Goal: Communication & Community: Ask a question

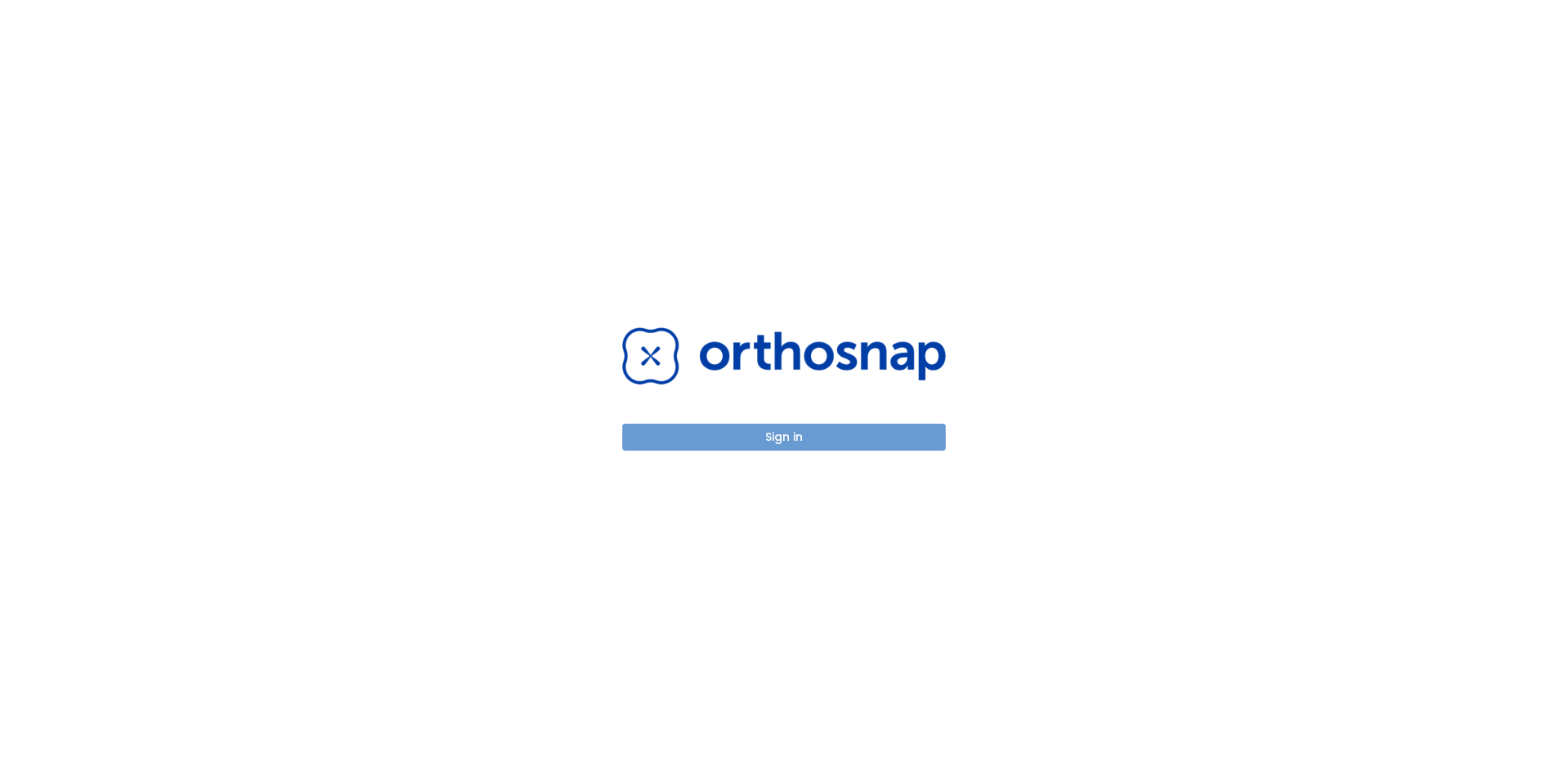
click at [752, 440] on button "Sign in" at bounding box center [784, 437] width 324 height 27
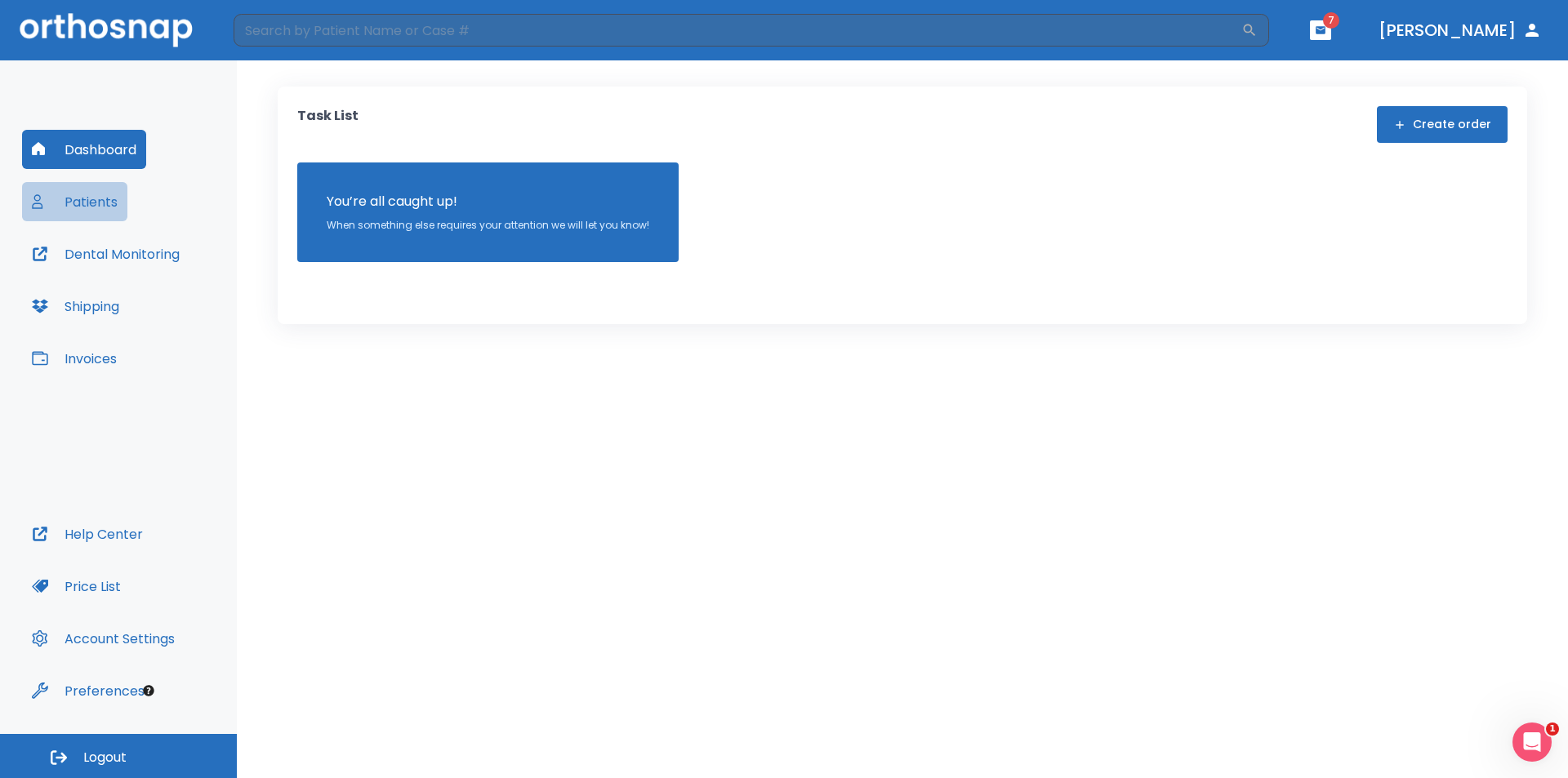
click at [94, 193] on button "Patients" at bounding box center [74, 201] width 105 height 40
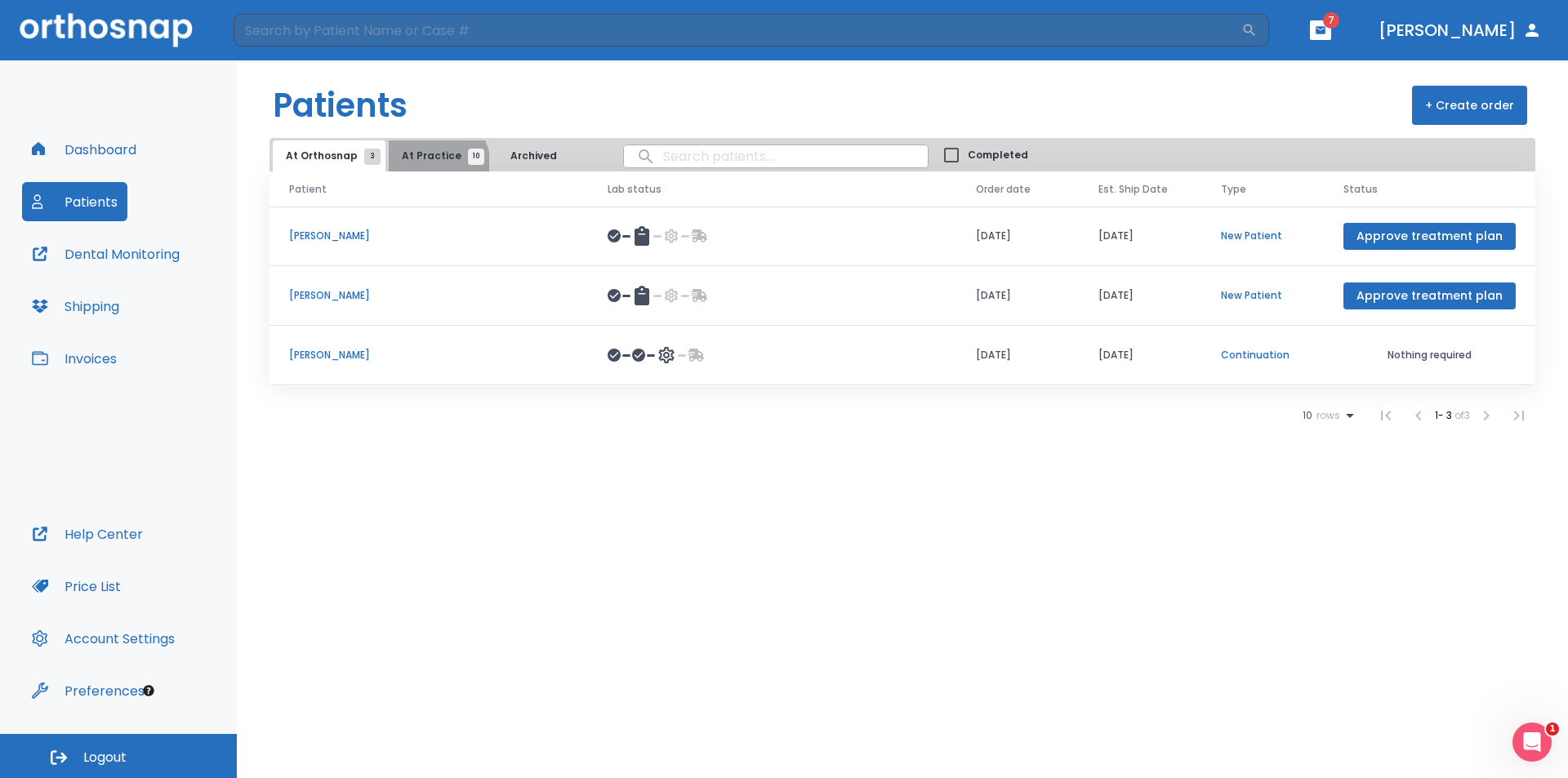
click at [423, 167] on button "At Practice 10" at bounding box center [438, 156] width 100 height 31
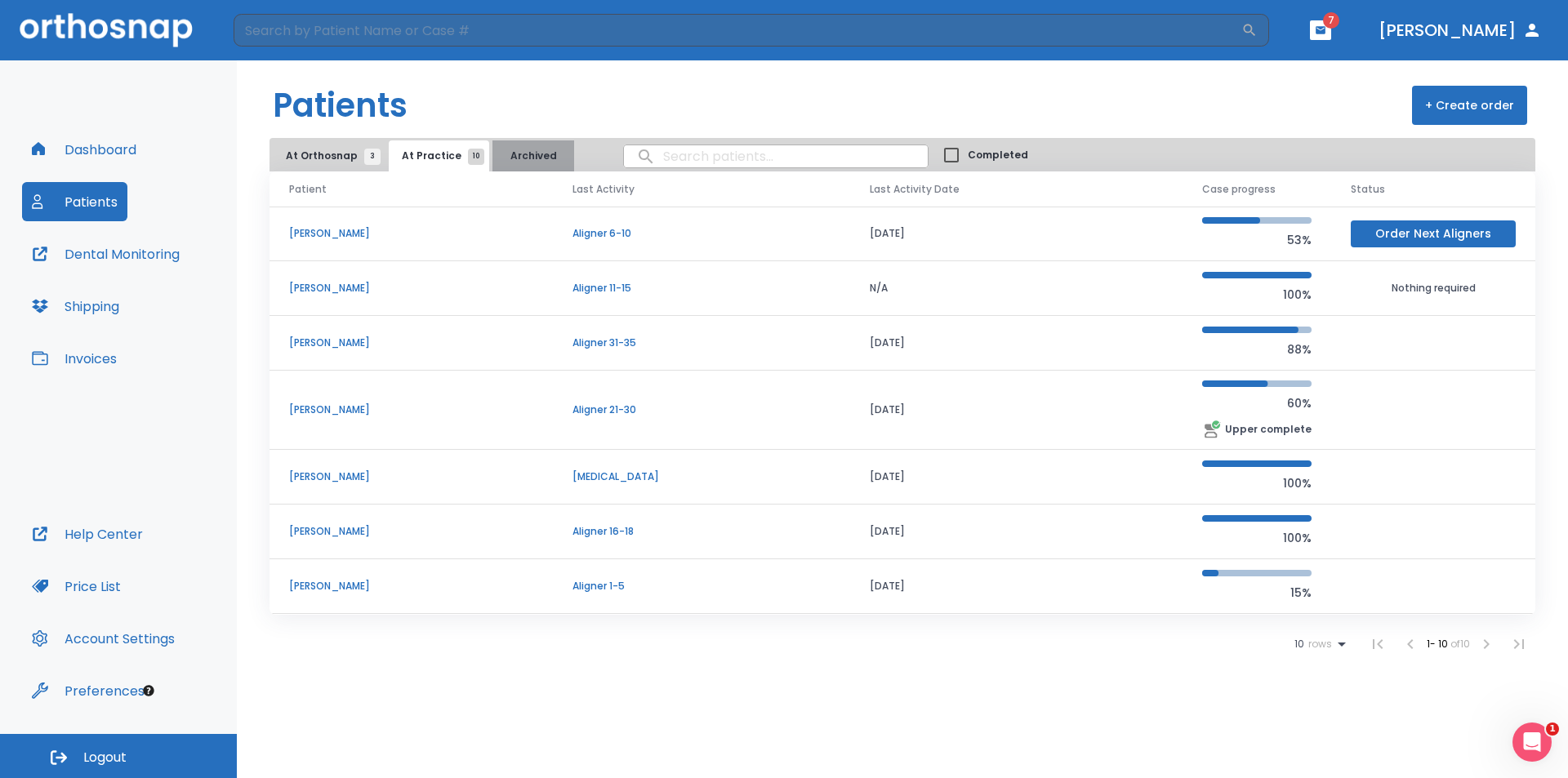
click at [516, 156] on button "Archived" at bounding box center [532, 156] width 82 height 31
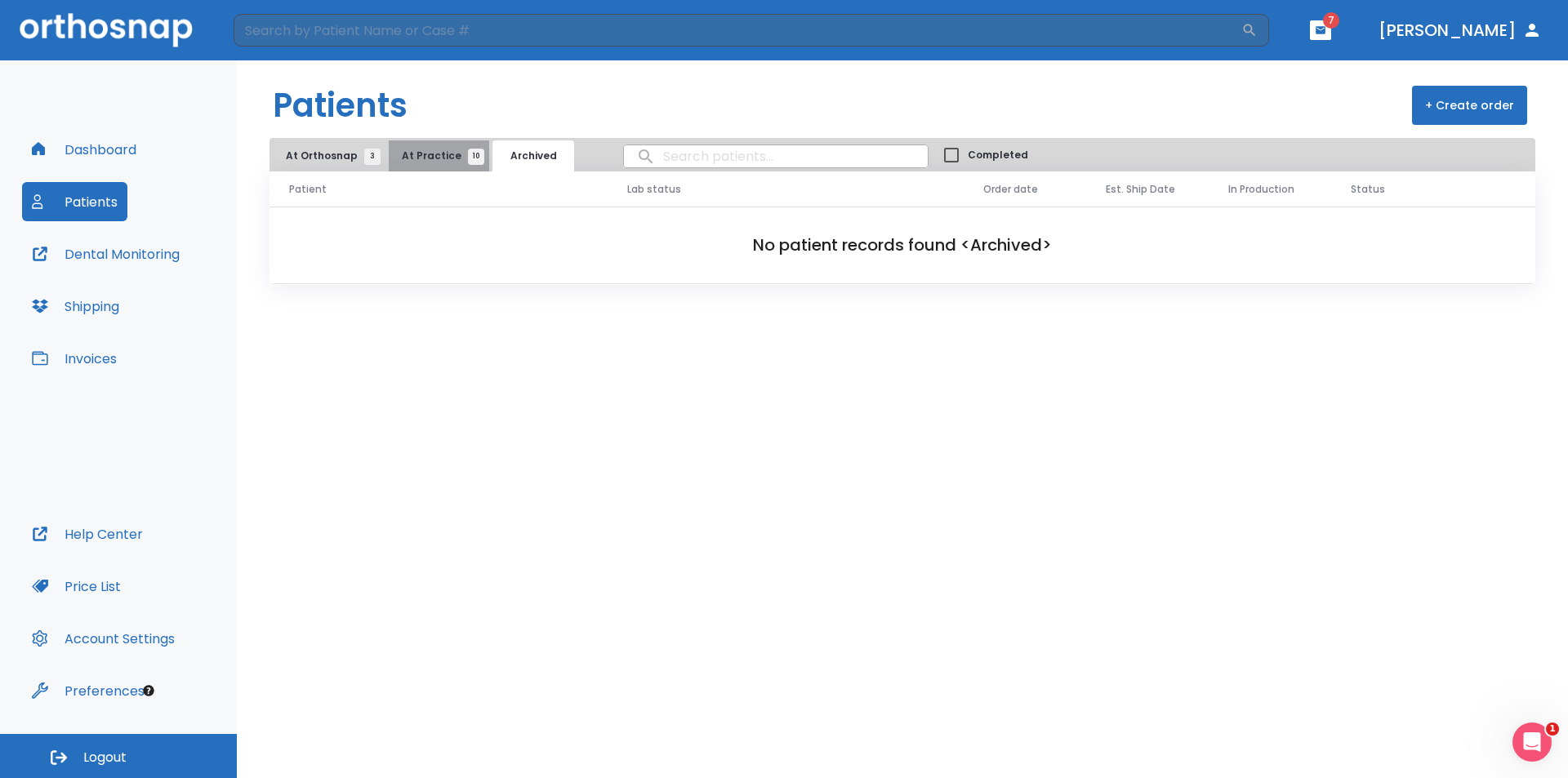
click at [444, 152] on span "At Practice 10" at bounding box center [439, 155] width 74 height 14
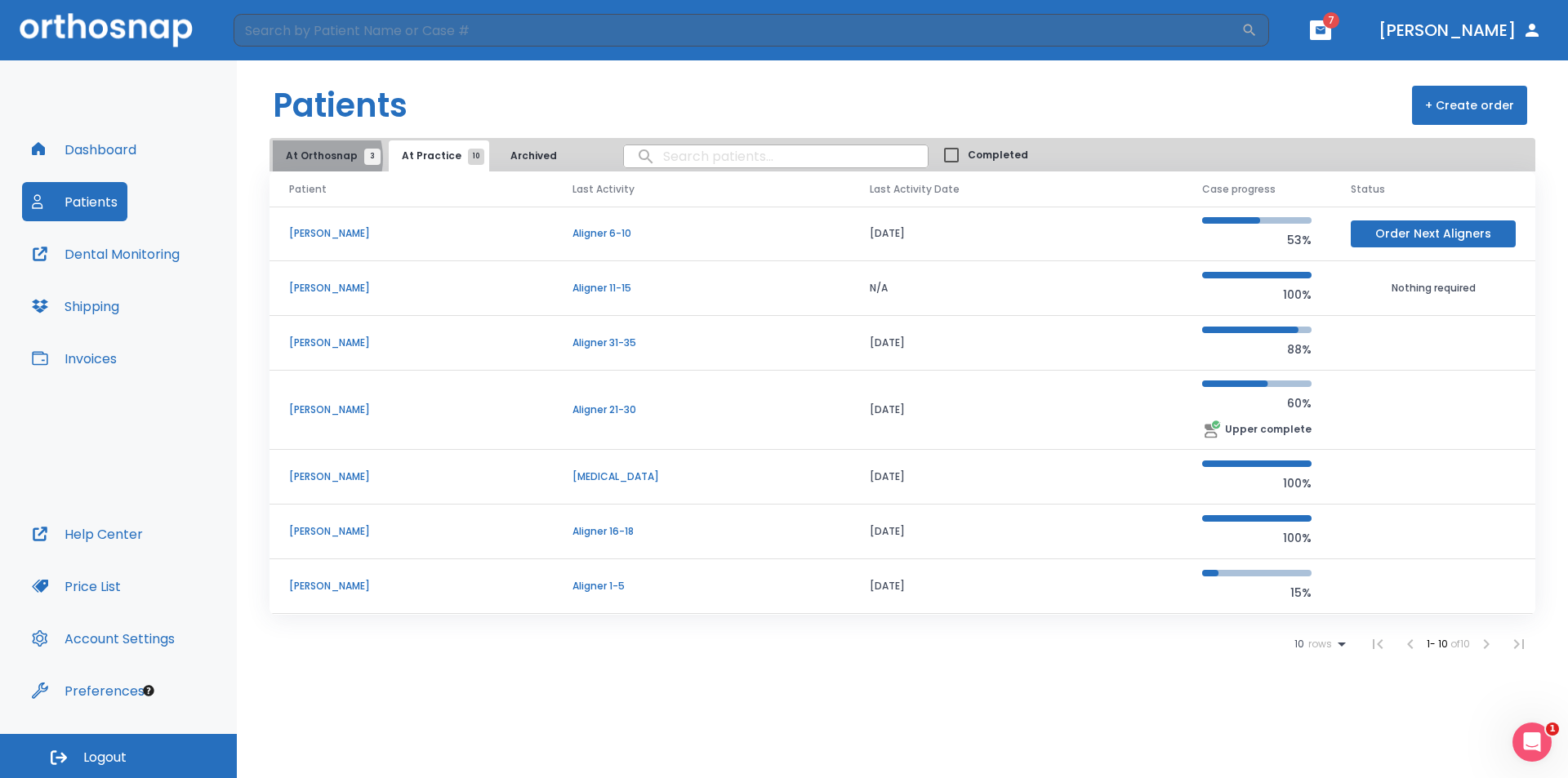
click at [307, 158] on span "At Orthosnap 3" at bounding box center [329, 155] width 87 height 14
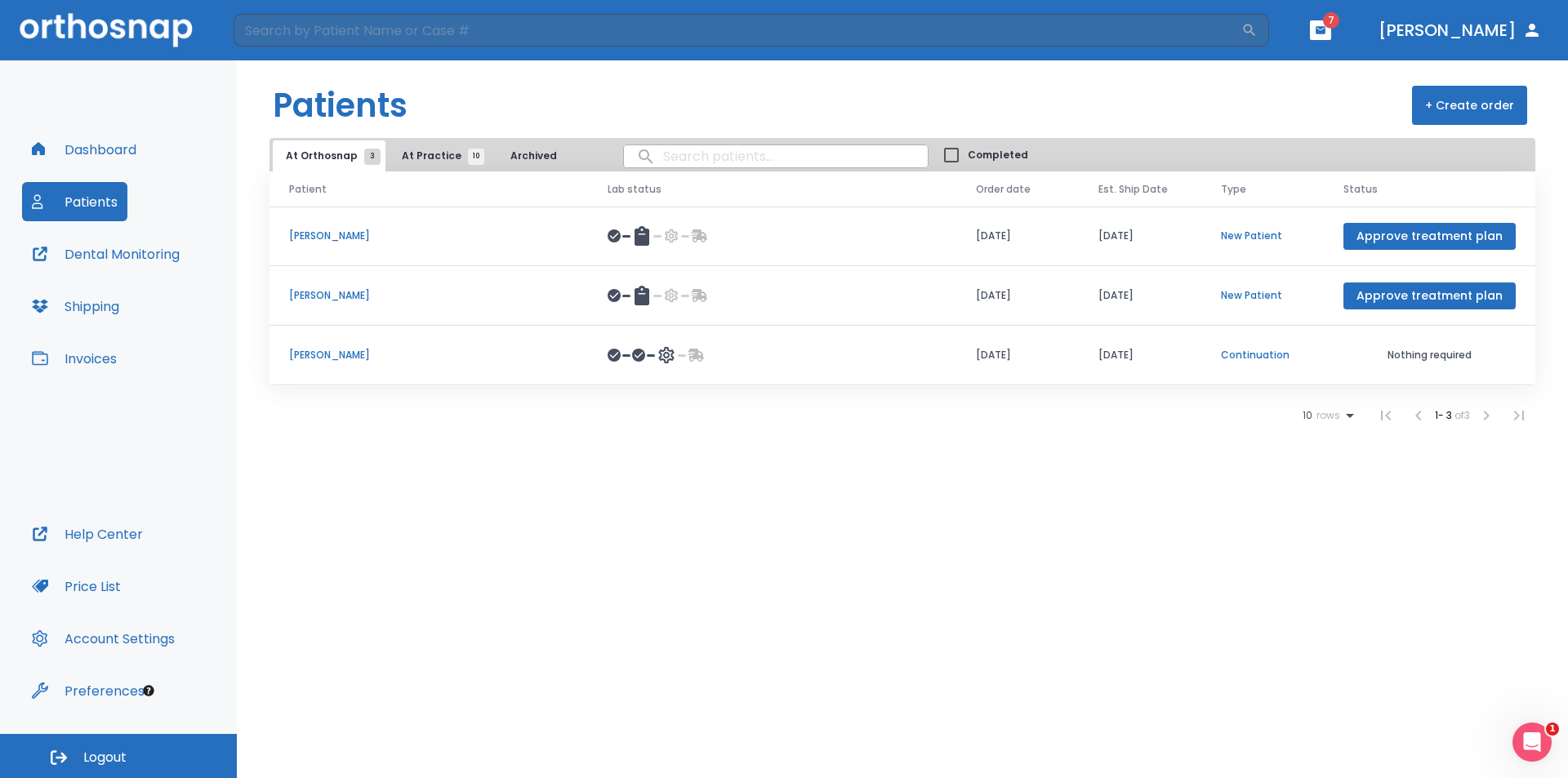
click at [1235, 357] on p "Continuation" at bounding box center [1262, 355] width 83 height 14
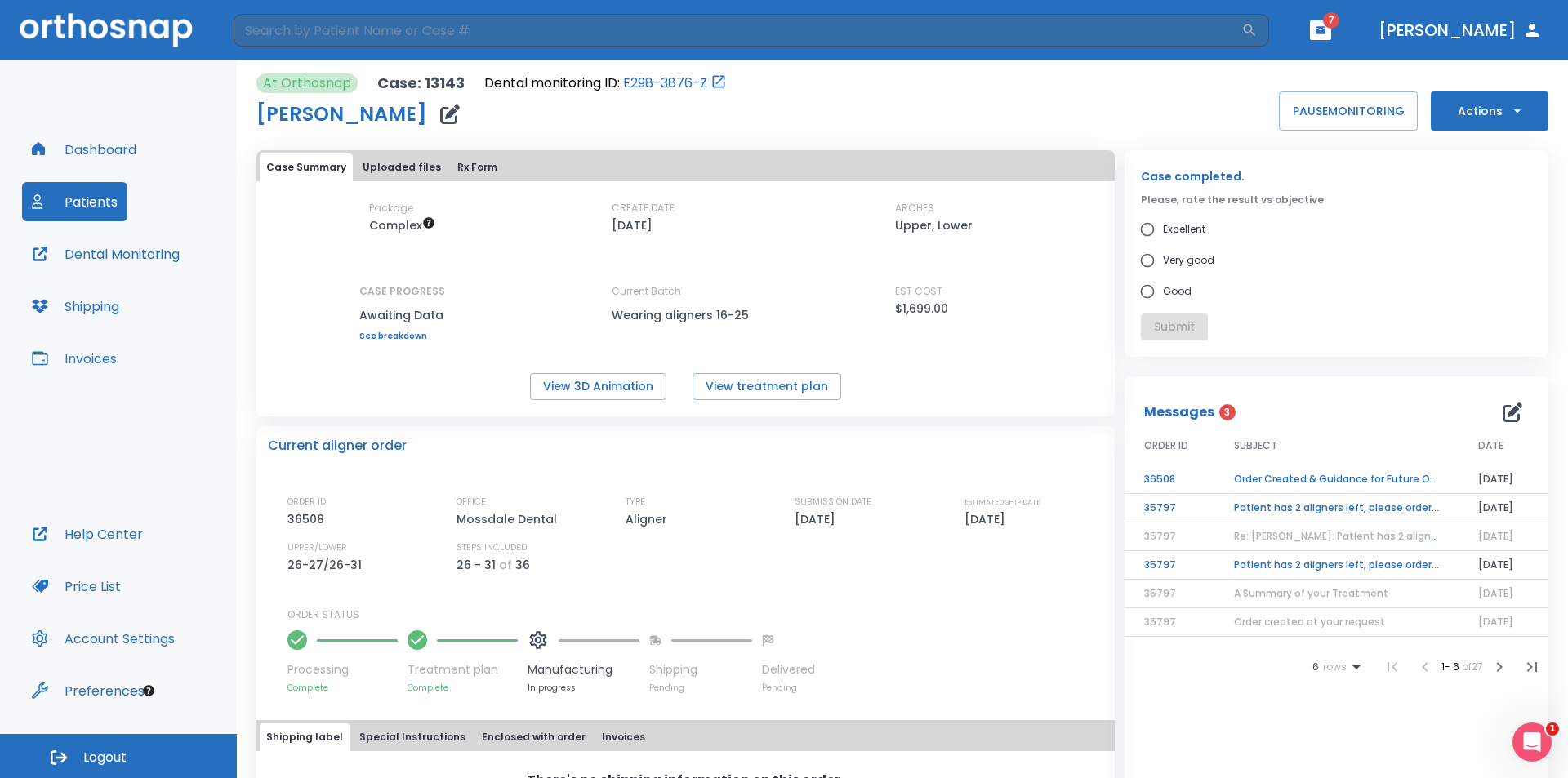
click at [1339, 15] on span "7" at bounding box center [1330, 20] width 16 height 16
click at [1339, 23] on span "7" at bounding box center [1330, 20] width 16 height 16
click at [1325, 31] on icon "button" at bounding box center [1320, 30] width 10 height 8
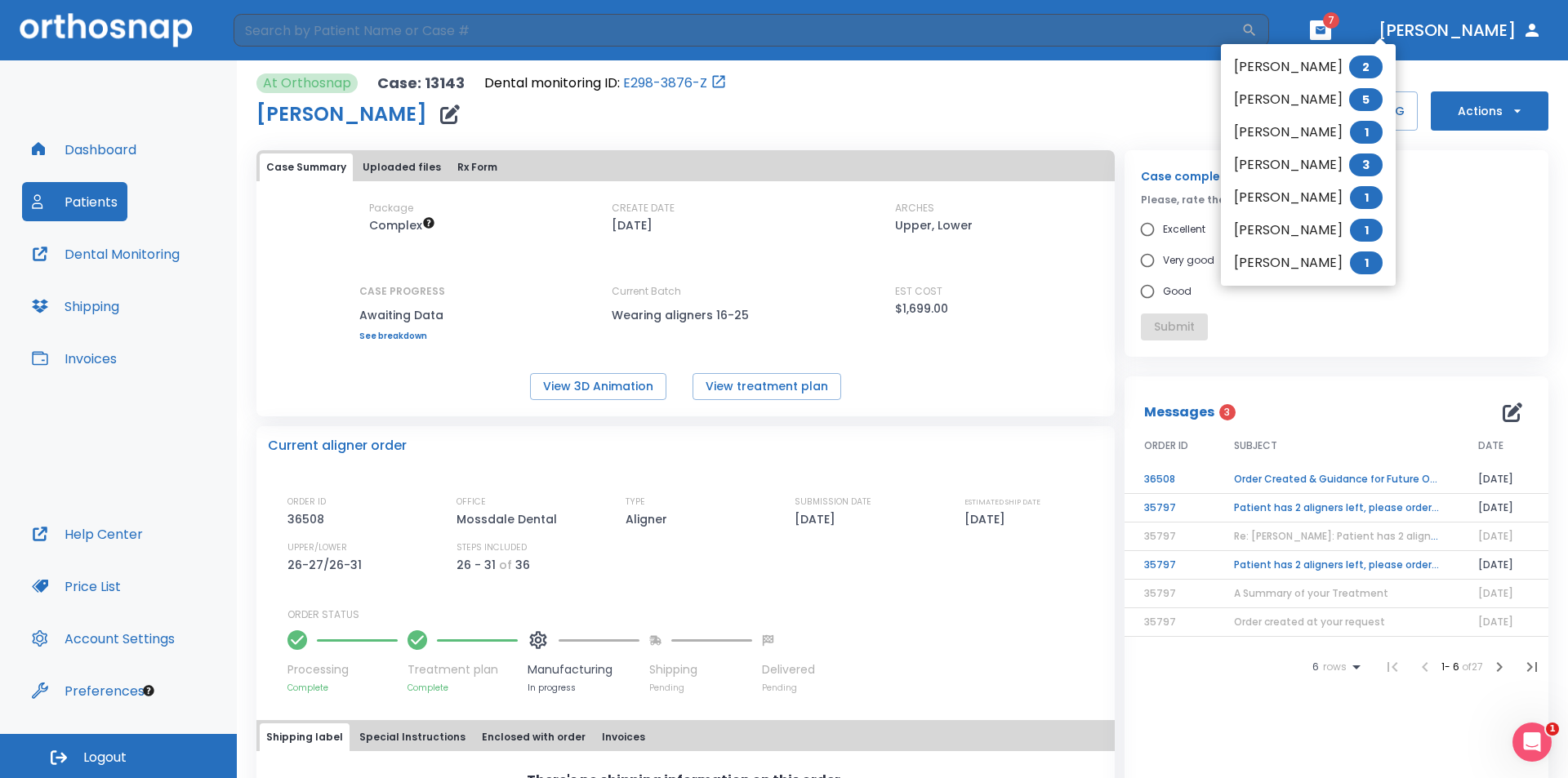
click at [1024, 93] on div at bounding box center [784, 389] width 1568 height 778
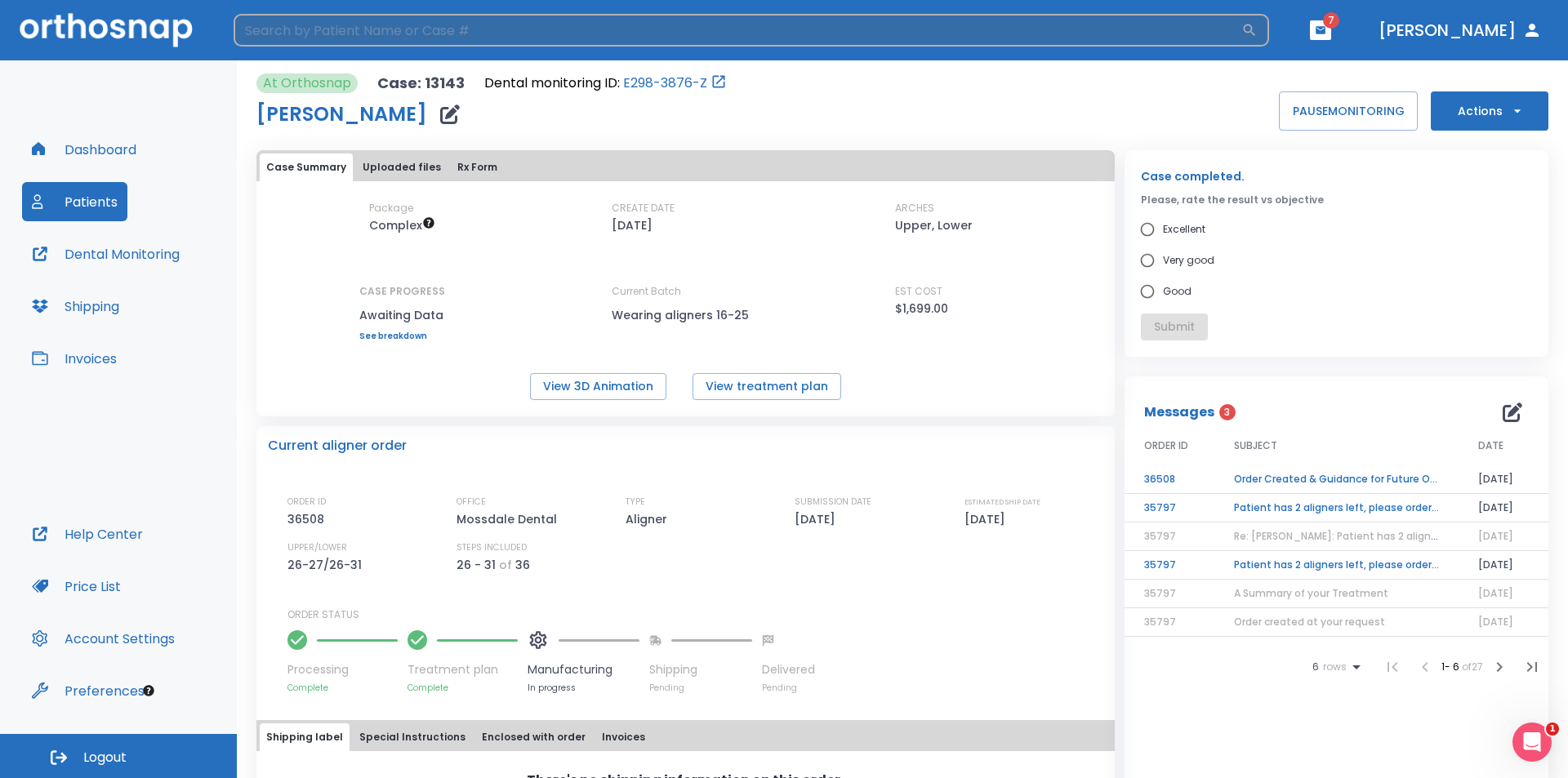
click at [716, 22] on input "search" at bounding box center [737, 30] width 1008 height 33
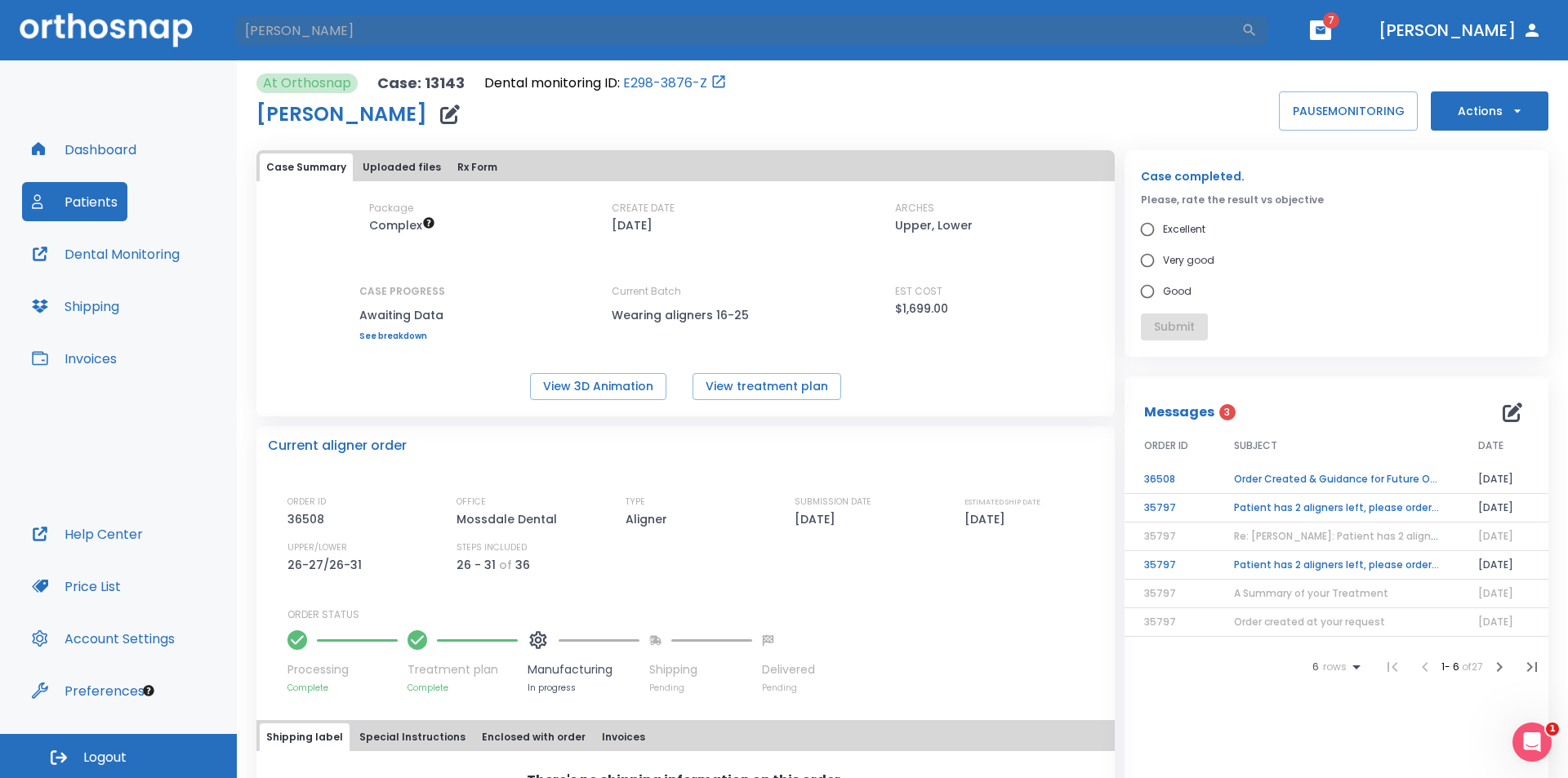
type input "[PERSON_NAME]"
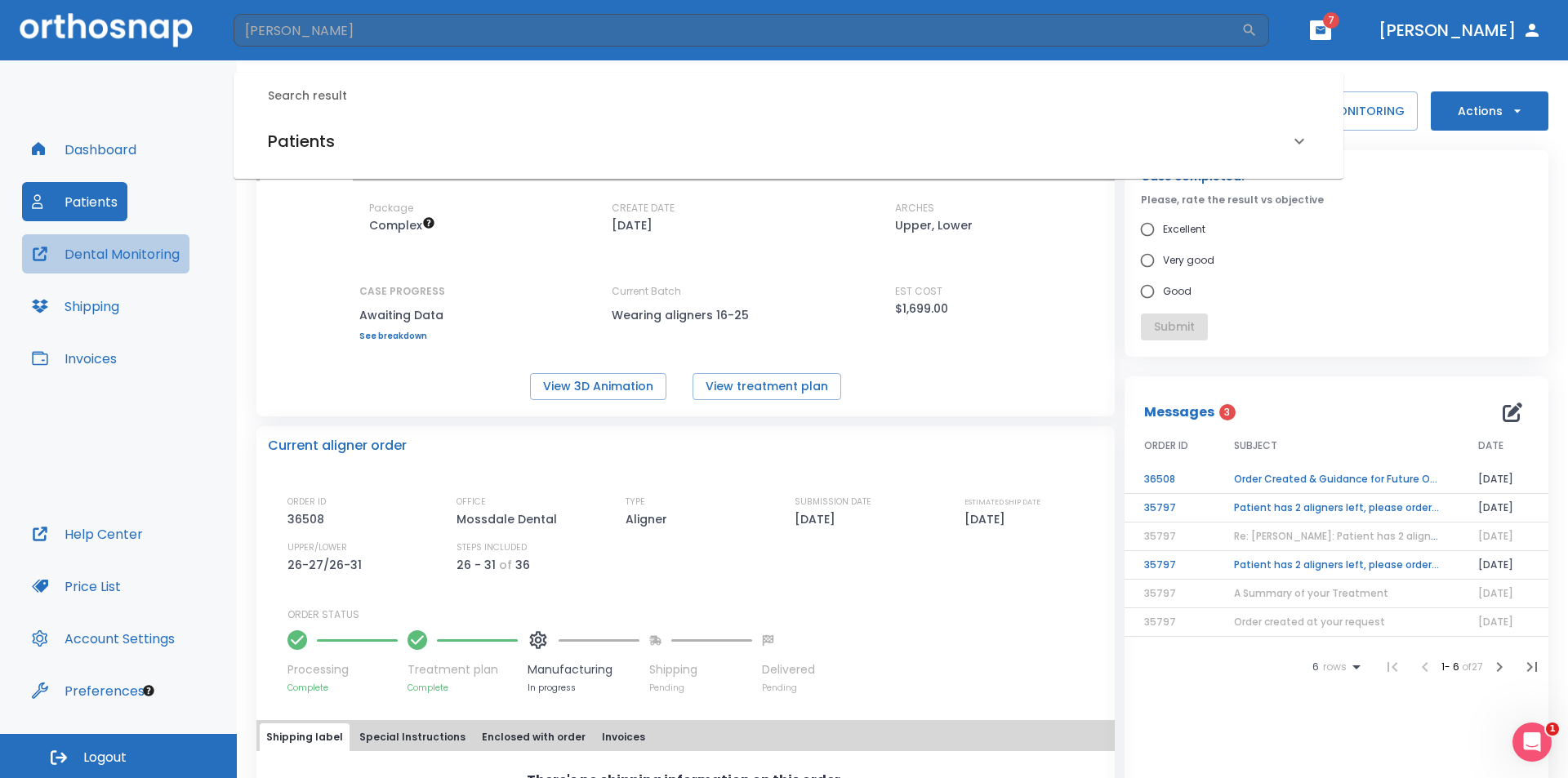
click at [96, 250] on button "Dental Monitoring" at bounding box center [105, 254] width 168 height 40
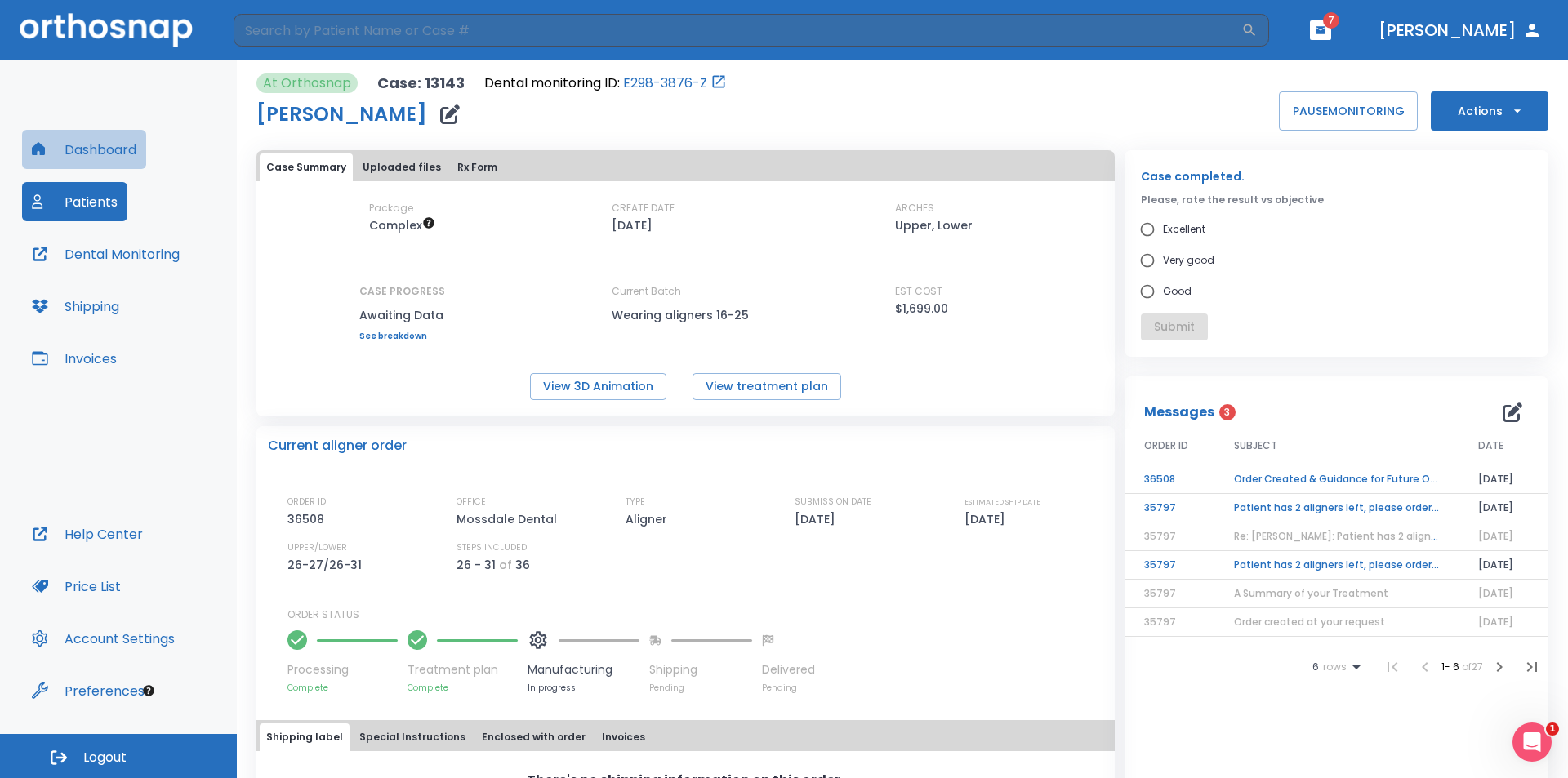
click at [88, 140] on button "Dashboard" at bounding box center [83, 149] width 124 height 40
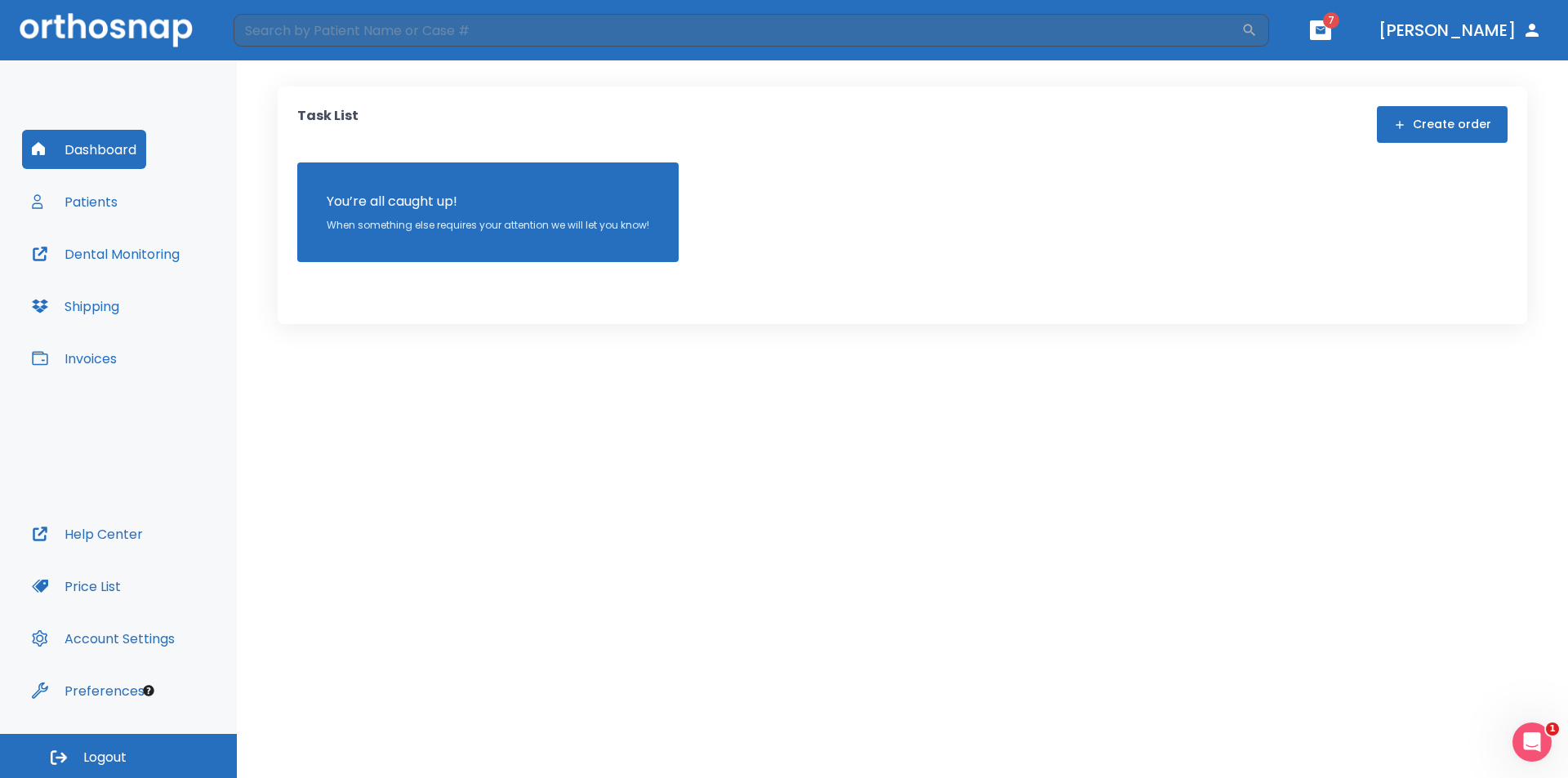
drag, startPoint x: 636, startPoint y: 244, endPoint x: 968, endPoint y: 182, distance: 337.7
click at [685, 224] on div "You’re all caught up! When something else requires your attention we will let y…" at bounding box center [902, 212] width 1210 height 99
drag, startPoint x: 1087, startPoint y: 62, endPoint x: 1084, endPoint y: 53, distance: 9.5
click at [1085, 62] on div "Task List Create order You’re all caught up! When something else requires your …" at bounding box center [902, 420] width 1331 height 718
click at [1082, 35] on input "search" at bounding box center [737, 30] width 1008 height 33
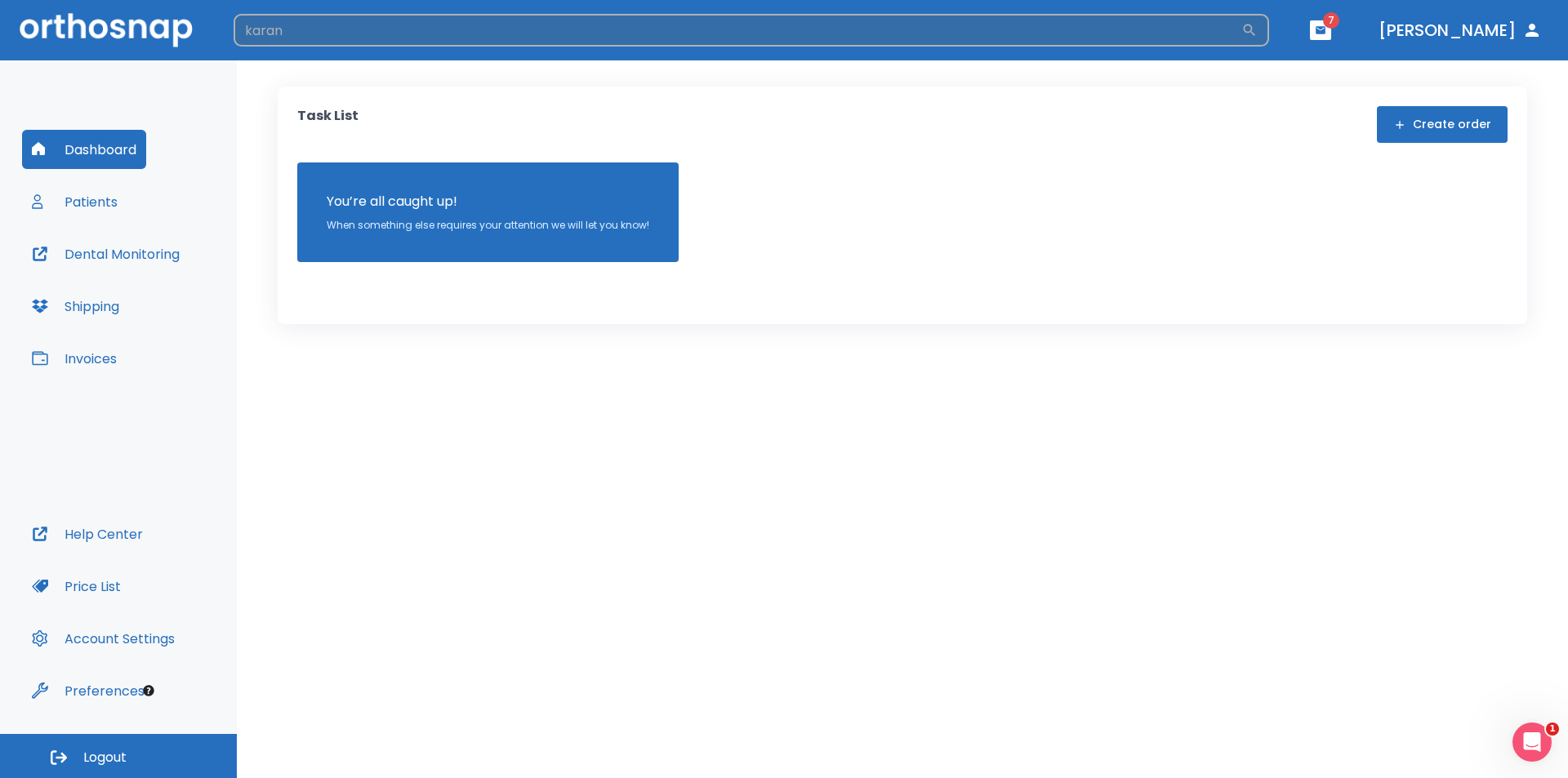
type input "karan"
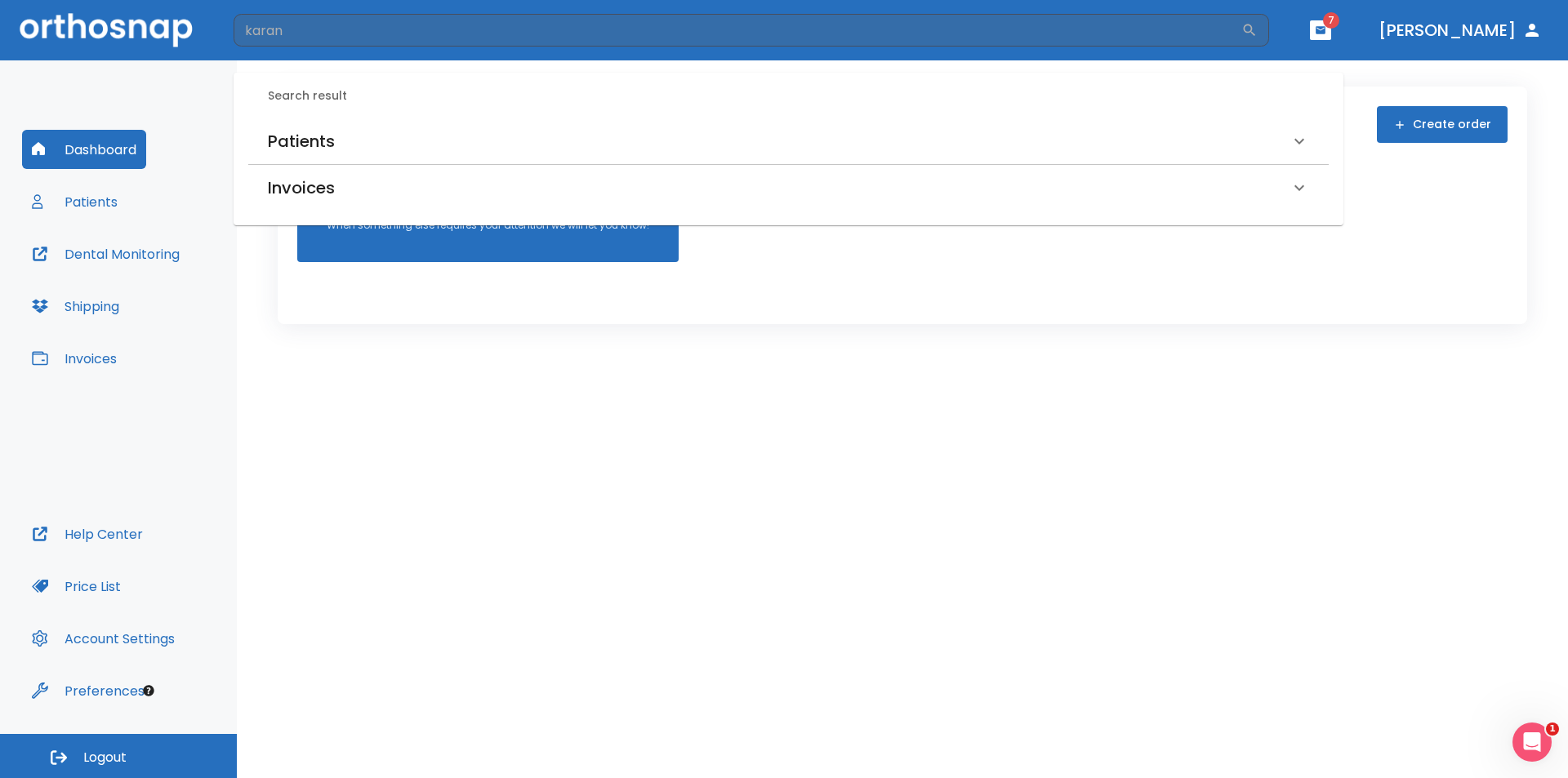
click at [548, 156] on div "Patients" at bounding box center [789, 142] width 1080 height 46
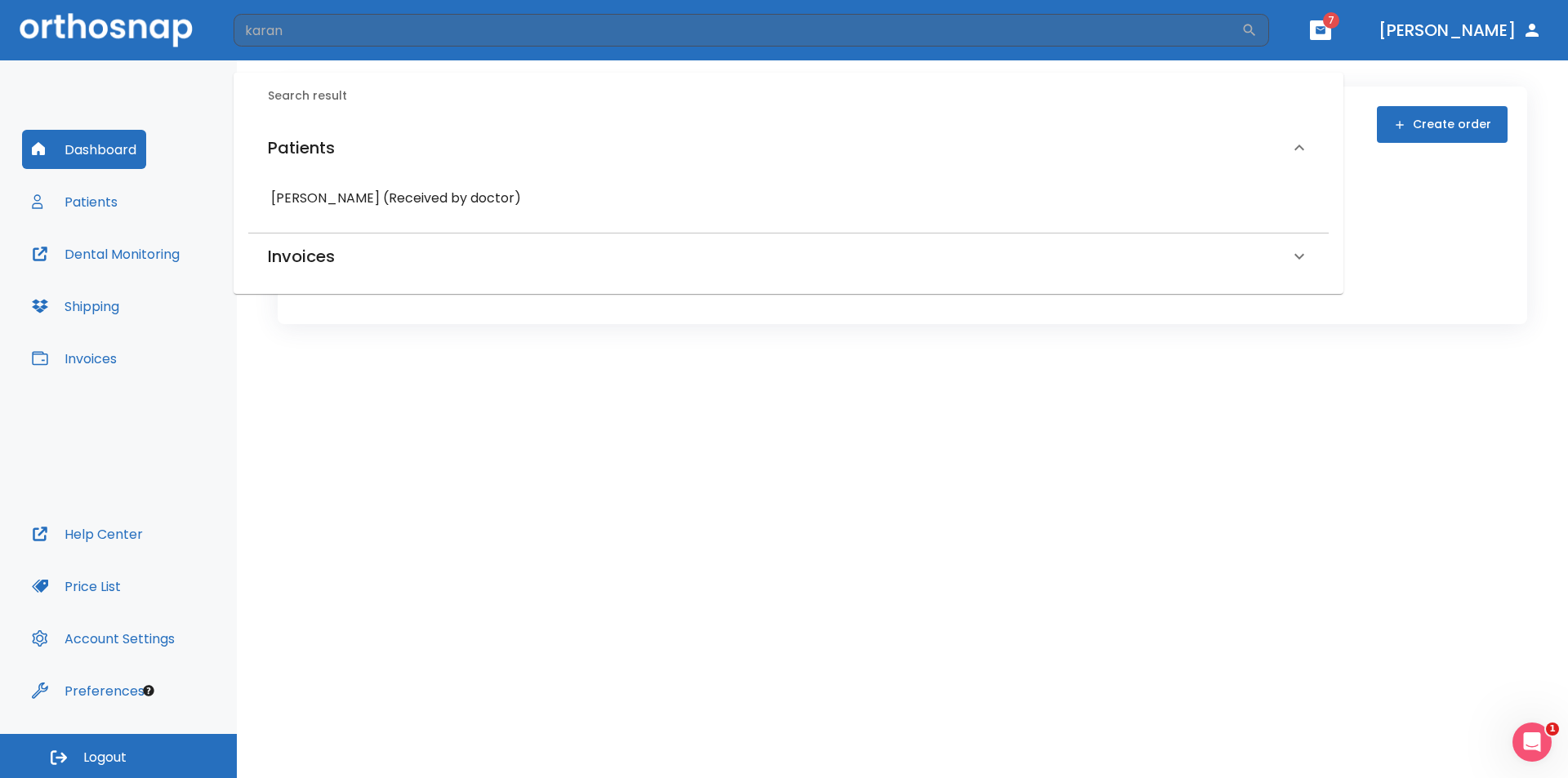
click at [421, 192] on h6 "[PERSON_NAME] (Received by doctor)" at bounding box center [789, 198] width 1035 height 23
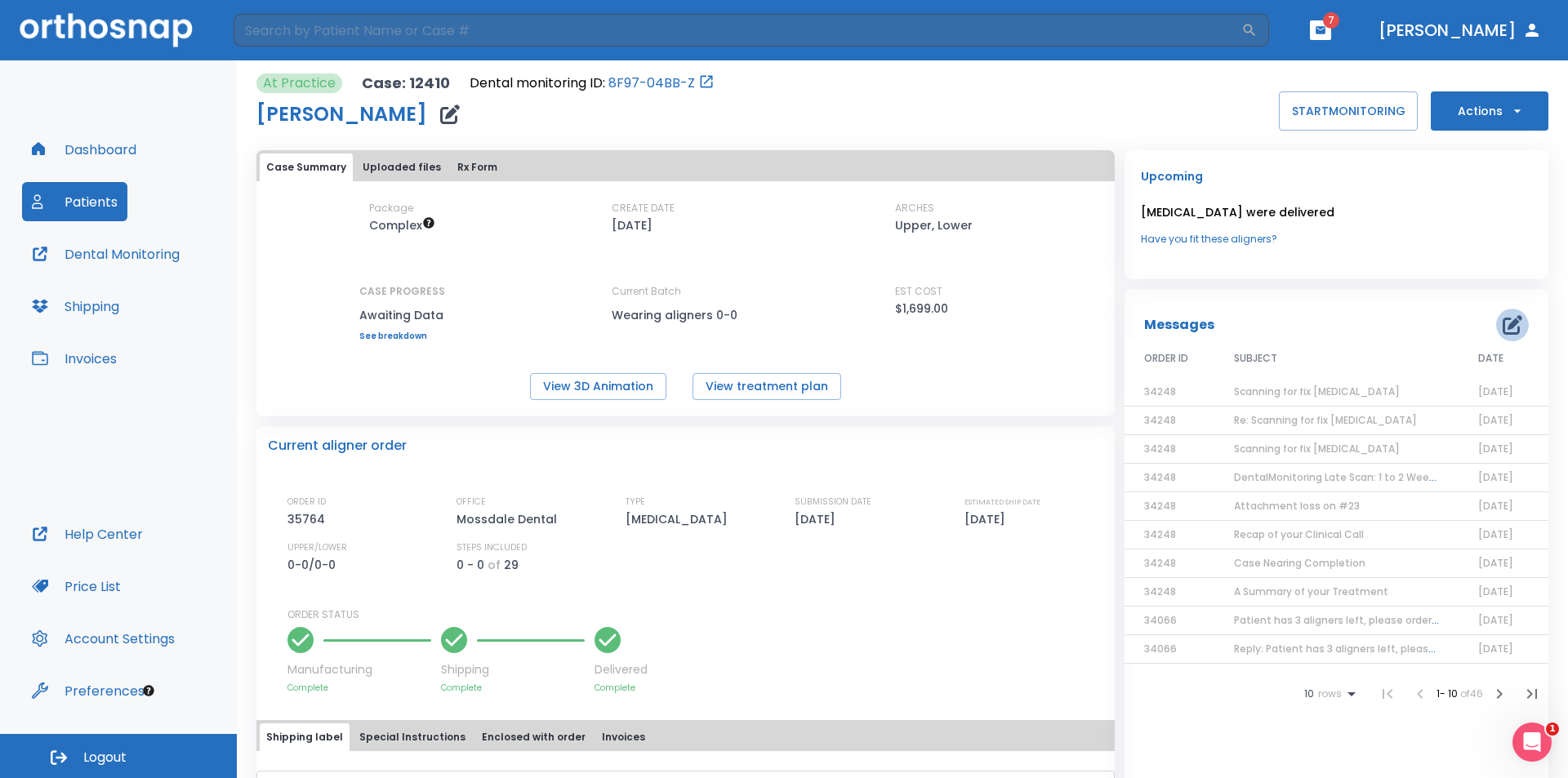
click at [1502, 331] on icon "button" at bounding box center [1512, 325] width 19 height 19
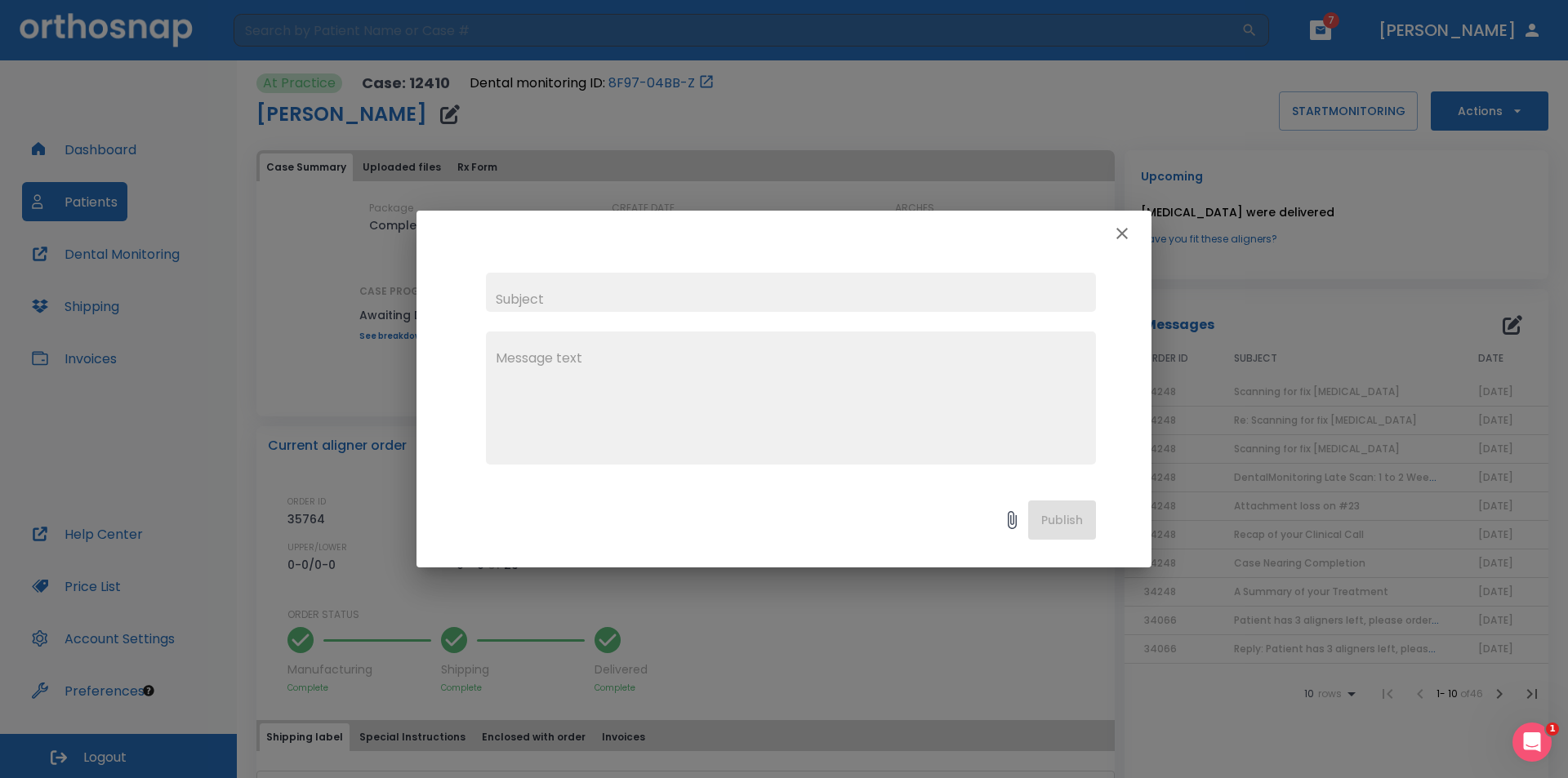
click at [848, 306] on input "text" at bounding box center [791, 292] width 610 height 40
type input "Broken retainers"
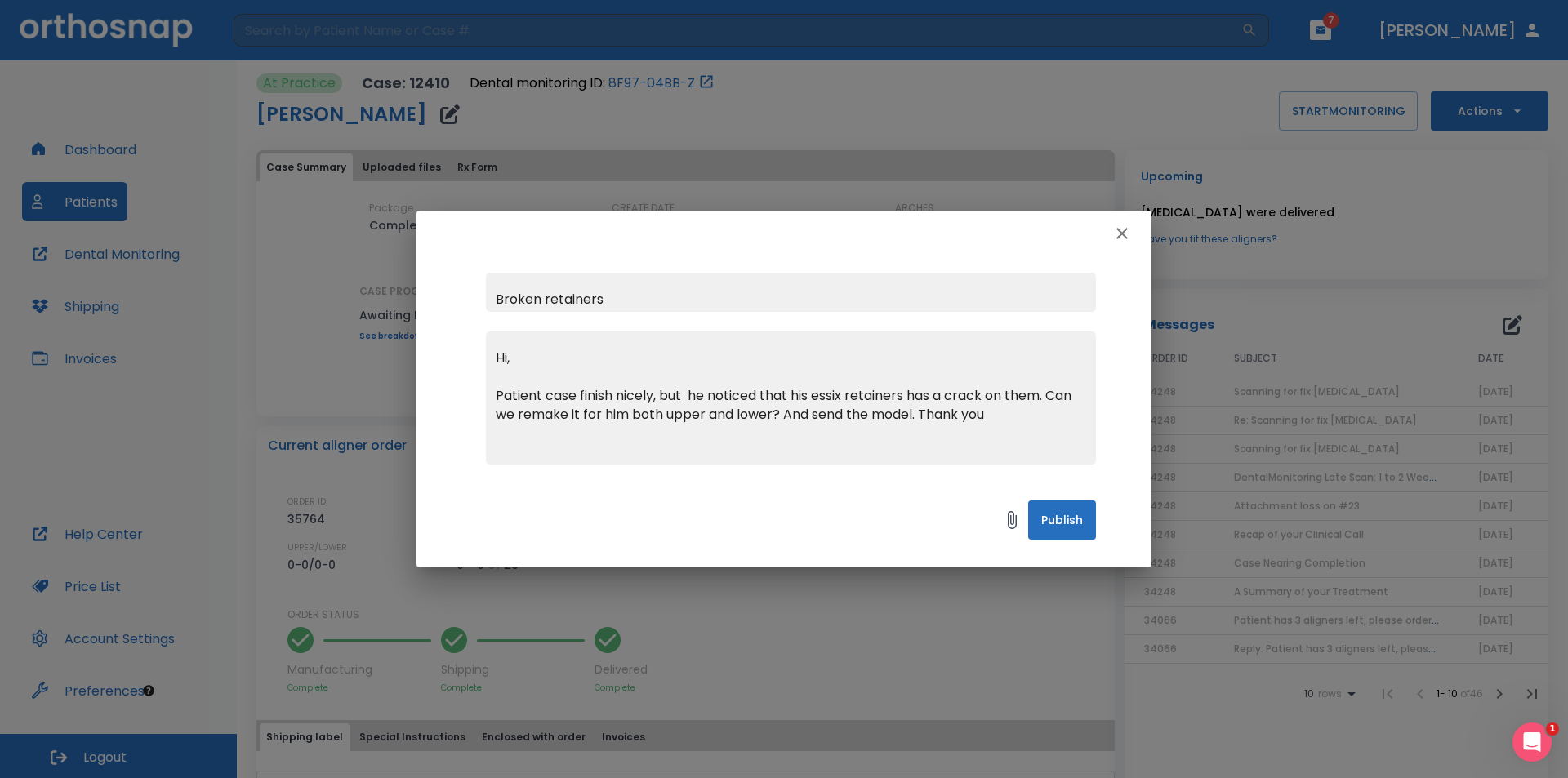
type textarea "Hi, Patient case finish nicely, but he noticed that his essix retainers has a c…"
click at [1069, 516] on button "Publish" at bounding box center [1062, 520] width 67 height 40
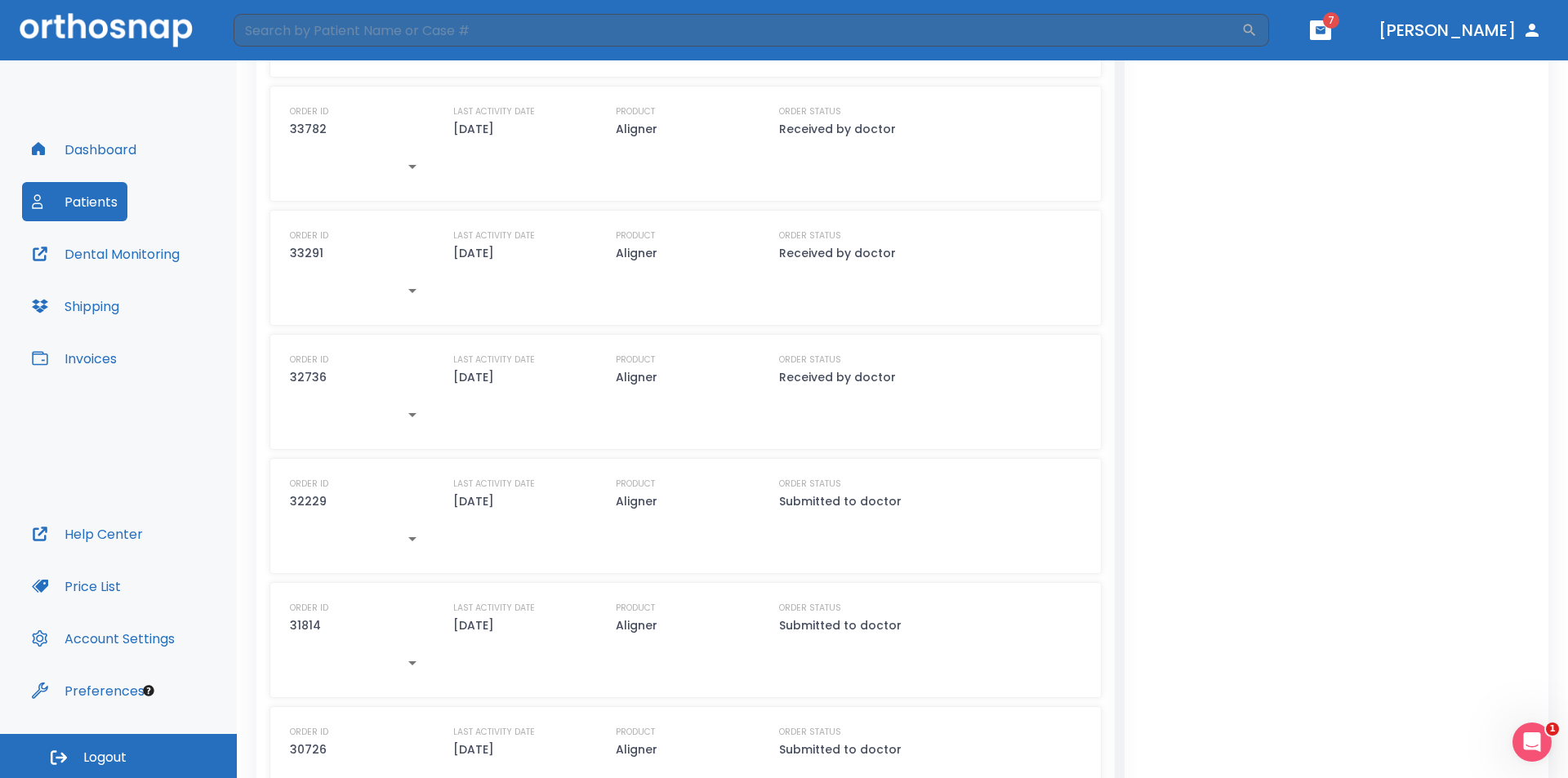
scroll to position [1253, 0]
